Goal: Transaction & Acquisition: Purchase product/service

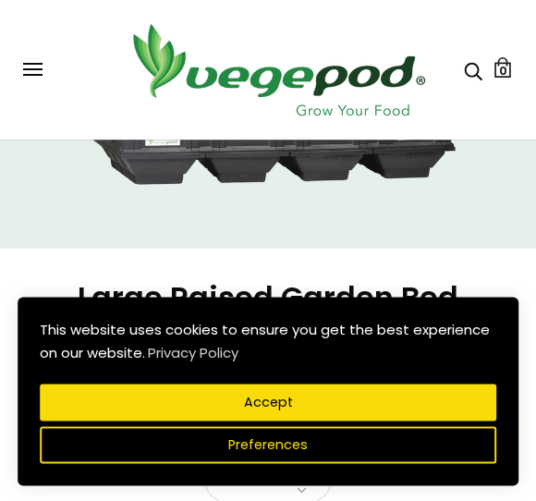
scroll to position [308, 0]
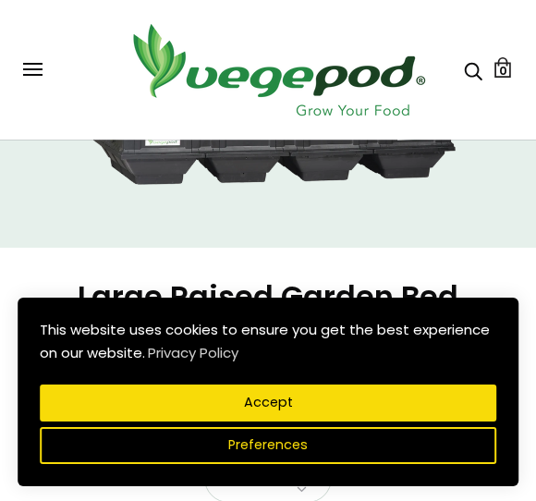
click at [435, 452] on button "Preferences" at bounding box center [268, 445] width 456 height 37
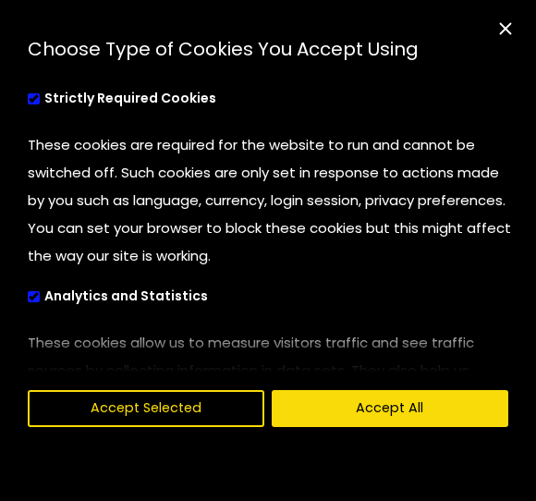
scroll to position [28, 0]
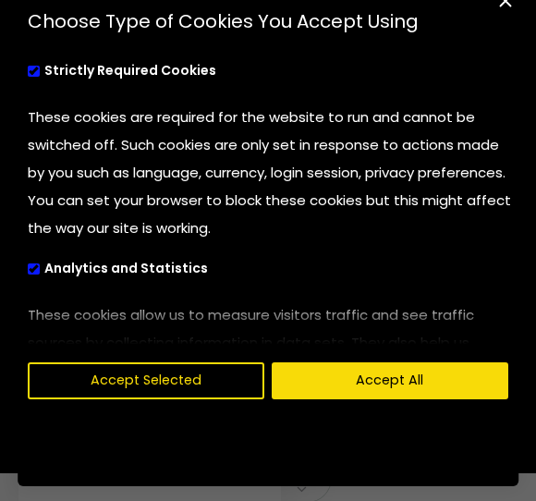
click at [442, 308] on div "cookies preferences popup" at bounding box center [260, 321] width 521 height 47
click at [38, 284] on label "Analytics and Statistics" at bounding box center [142, 269] width 229 height 36
click at [28, 273] on input "Analytics and Statistics" at bounding box center [28, 267] width 0 height 12
checkbox input "false"
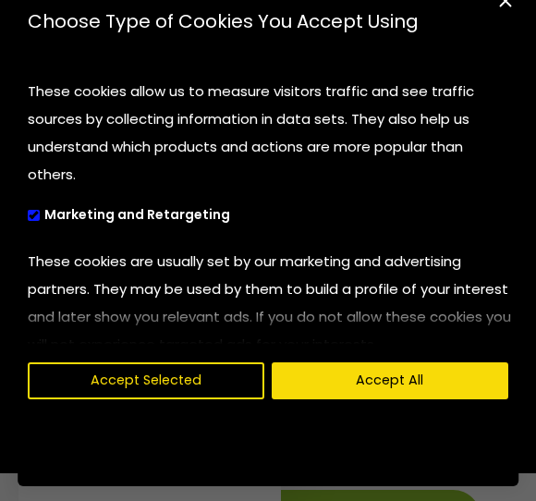
scroll to position [221, 0]
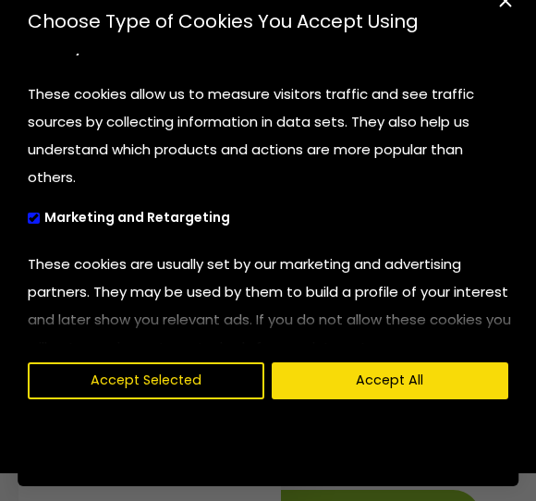
click at [45, 222] on label "Marketing and Retargeting" at bounding box center [153, 219] width 251 height 36
click at [28, 222] on input "Marketing and Retargeting" at bounding box center [28, 216] width 0 height 12
checkbox input "false"
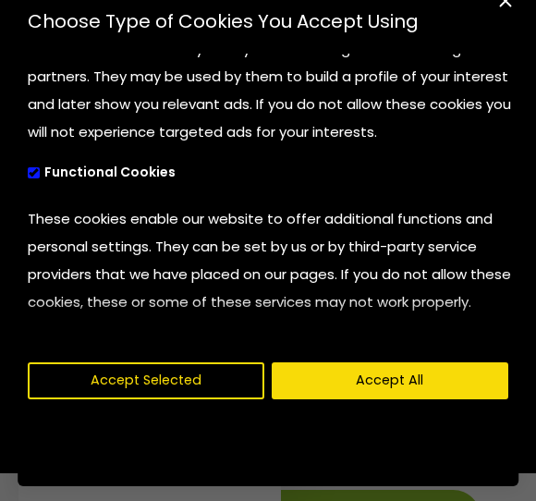
scroll to position [436, 0]
click at [54, 176] on label "Functional Cookies" at bounding box center [126, 173] width 197 height 36
click at [28, 176] on input "Functional Cookies" at bounding box center [28, 170] width 0 height 12
checkbox input "false"
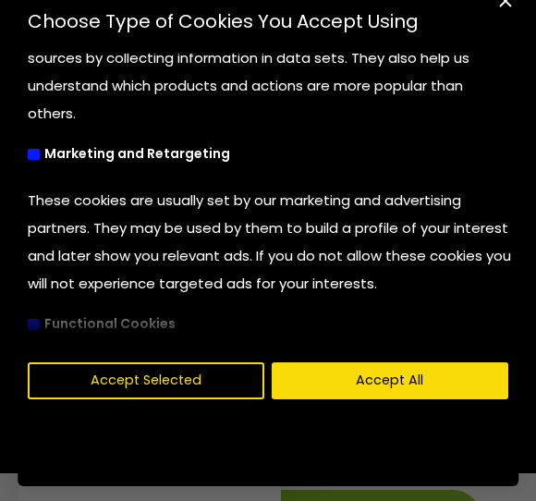
scroll to position [291, 0]
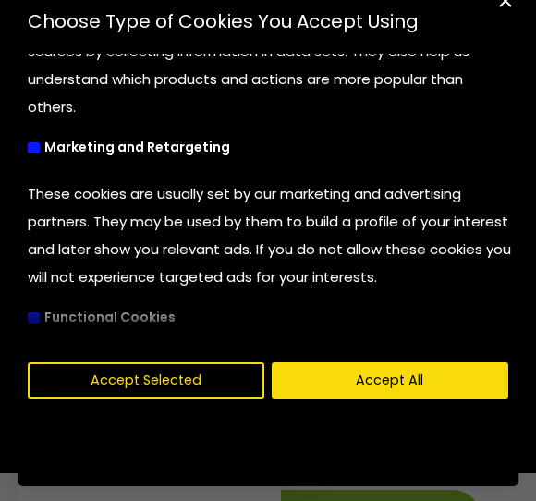
click at [165, 385] on button "Accept Selected" at bounding box center [146, 380] width 237 height 37
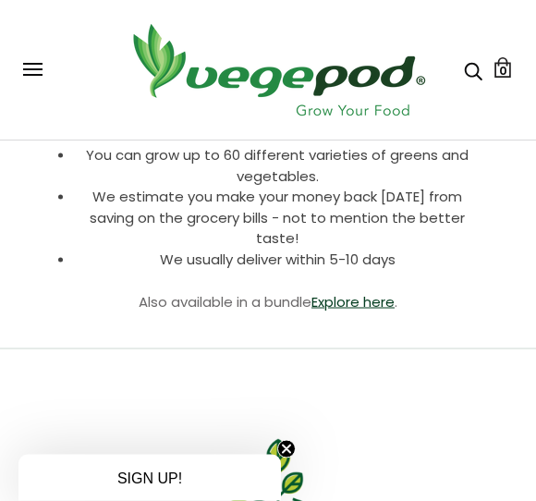
scroll to position [849, 0]
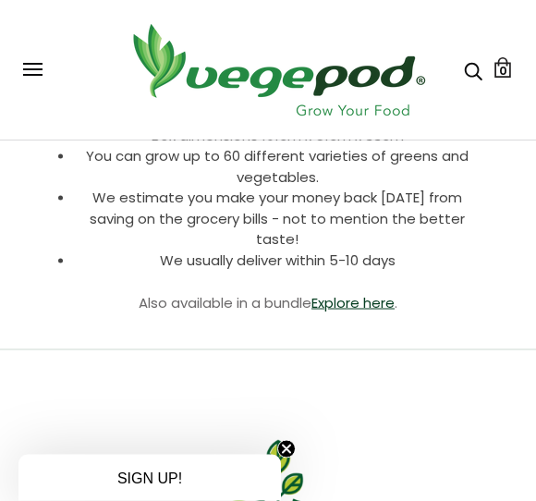
click at [367, 296] on link "Explore here" at bounding box center [352, 302] width 83 height 19
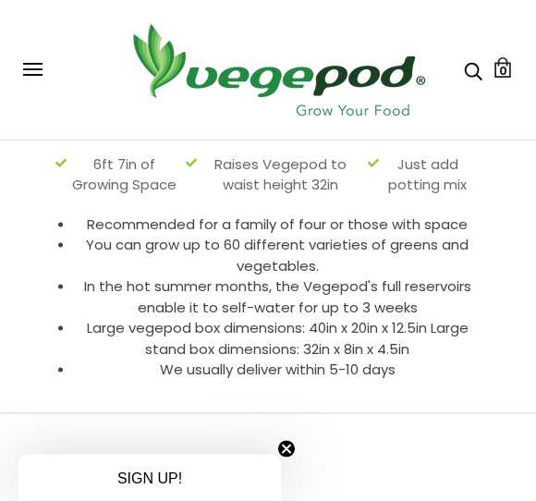
scroll to position [778, 0]
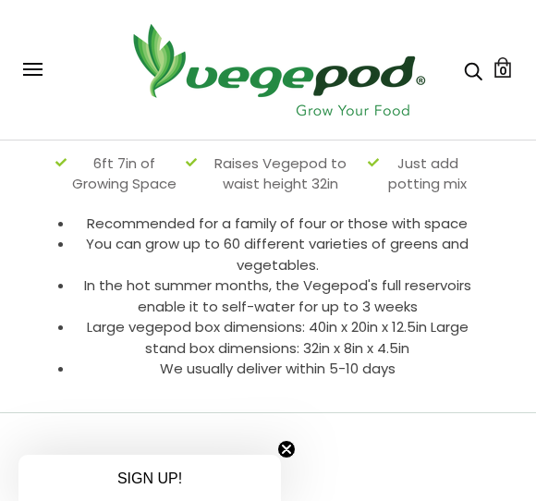
click at [429, 380] on li "We usually deliver within 5-10 days" at bounding box center [277, 369] width 407 height 21
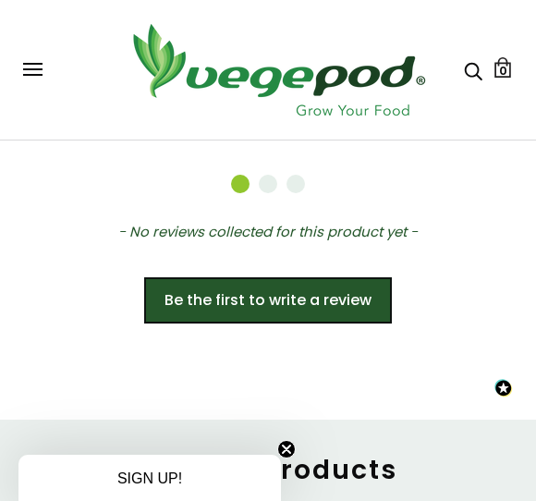
scroll to position [1453, 0]
